Goal: Find specific page/section: Find specific page/section

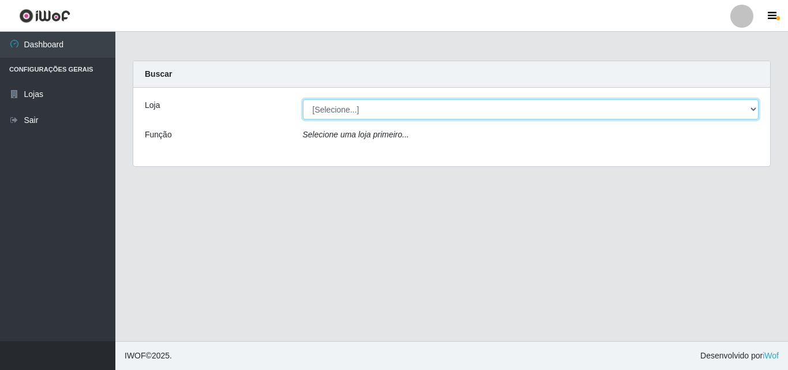
click at [345, 113] on select "[Selecione...] Iskisita Atakado - Centro de Distribuição" at bounding box center [531, 109] width 456 height 20
select select "425"
click at [303, 99] on select "[Selecione...] Iskisita Atakado - Centro de Distribuição" at bounding box center [531, 109] width 456 height 20
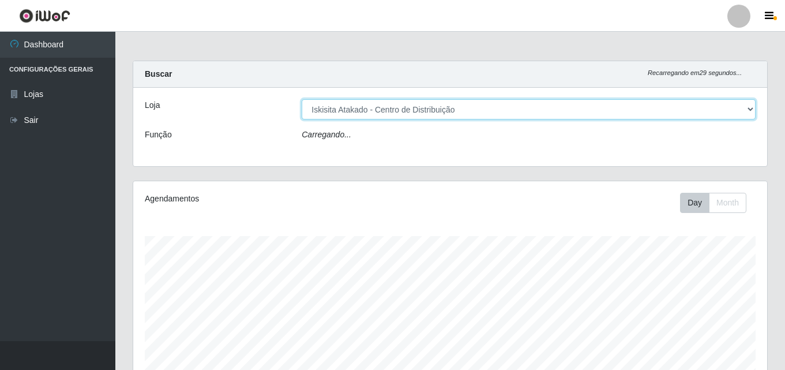
scroll to position [239, 634]
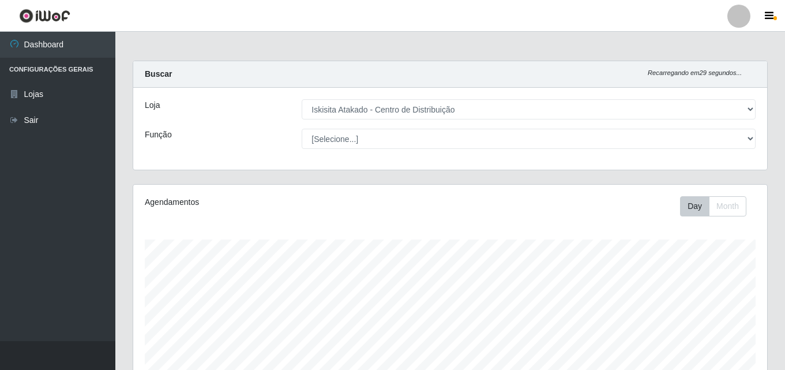
click at [430, 55] on main "Carregando... Buscar Recarregando em 29 segundos... Loja [Selecione...] Iskisit…" at bounding box center [450, 372] width 670 height 680
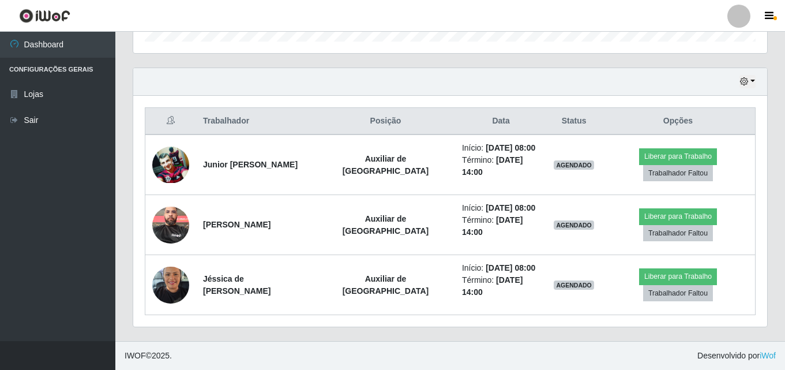
scroll to position [576801, 576406]
